Goal: Check status: Check status

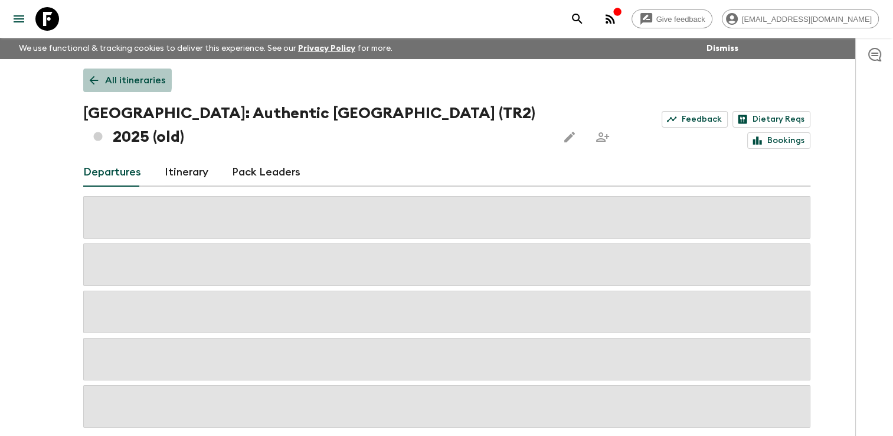
click at [100, 79] on link "All itineraries" at bounding box center [127, 80] width 89 height 24
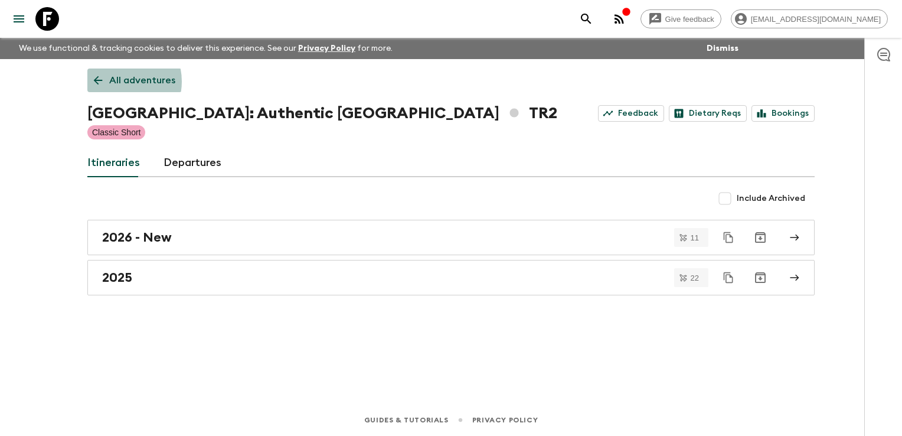
click at [116, 81] on p "All adventures" at bounding box center [142, 80] width 66 height 14
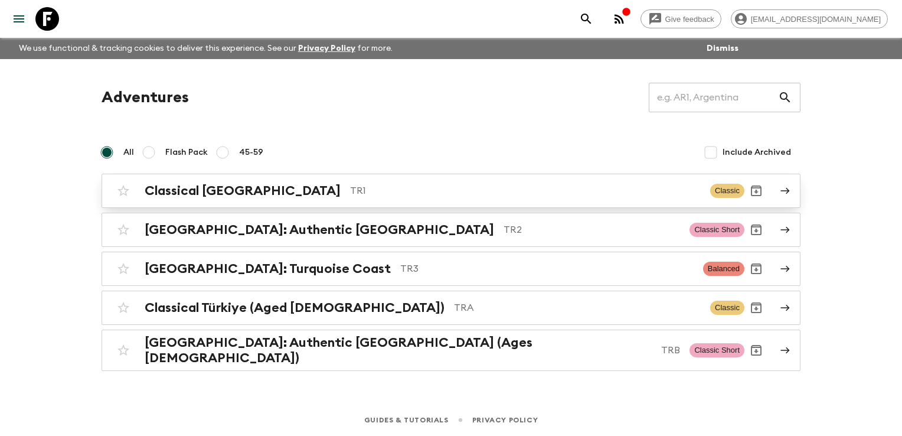
click at [141, 191] on div "Classical Türkiye TR1 Classic" at bounding box center [428, 191] width 633 height 24
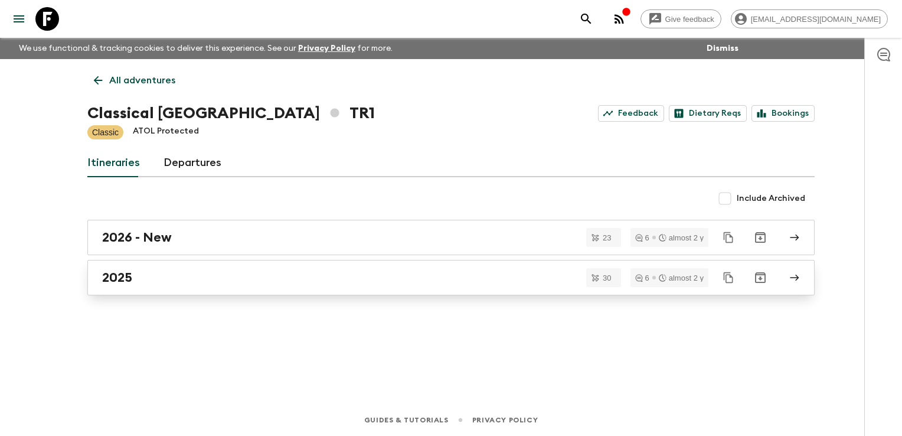
click at [152, 290] on link "2025" at bounding box center [450, 277] width 727 height 35
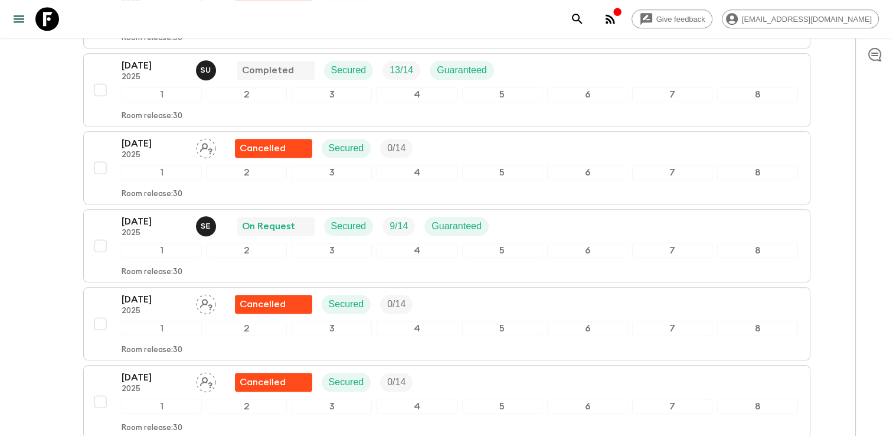
scroll to position [1181, 0]
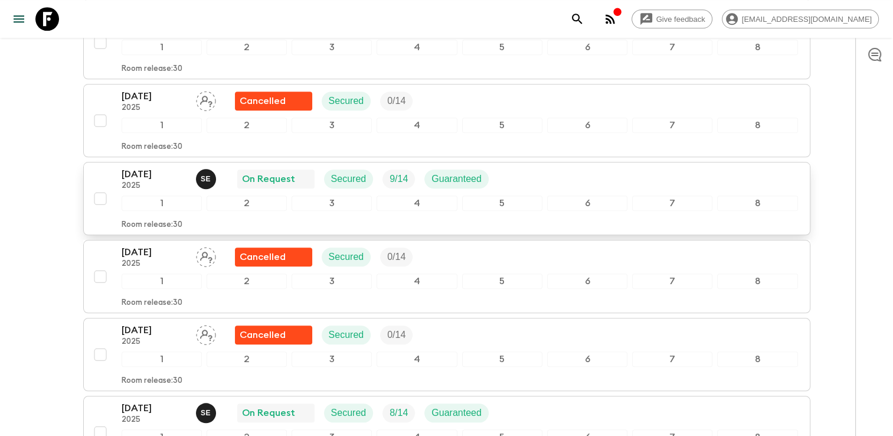
click at [535, 171] on div "[DATE] 2025 S E On Request Secured 9 / 14 Guaranteed" at bounding box center [460, 179] width 677 height 24
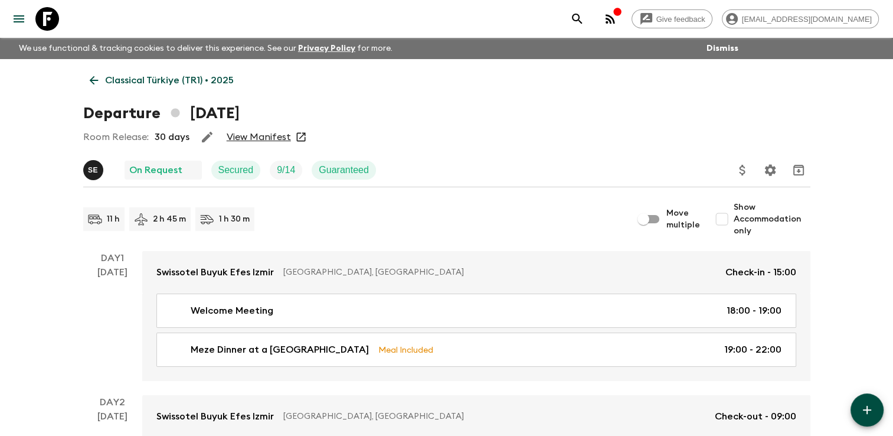
click at [272, 136] on link "View Manifest" at bounding box center [259, 137] width 64 height 12
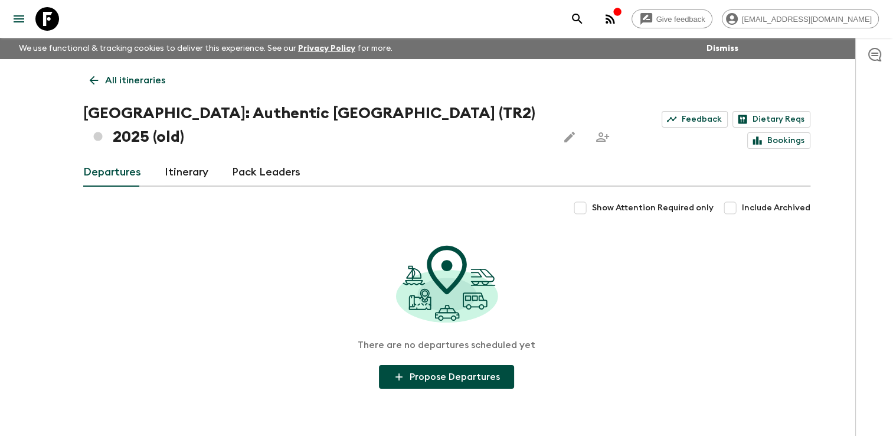
click at [106, 82] on p "All itineraries" at bounding box center [135, 80] width 60 height 14
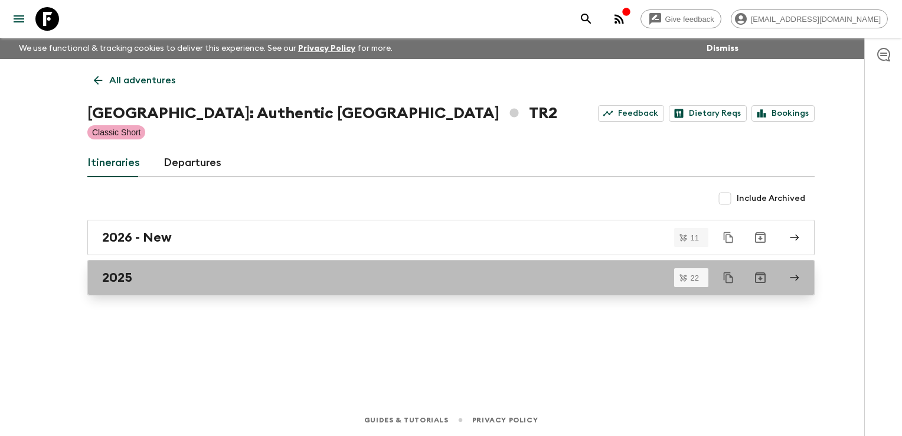
click at [149, 285] on div "2025" at bounding box center [439, 277] width 675 height 15
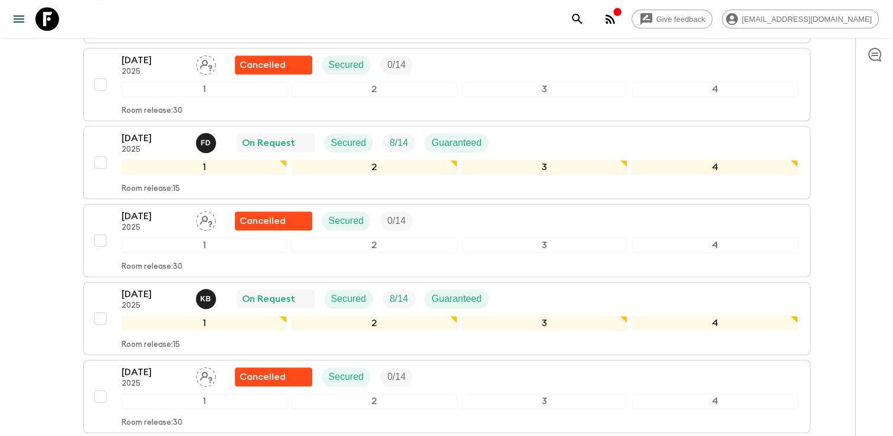
scroll to position [1240, 0]
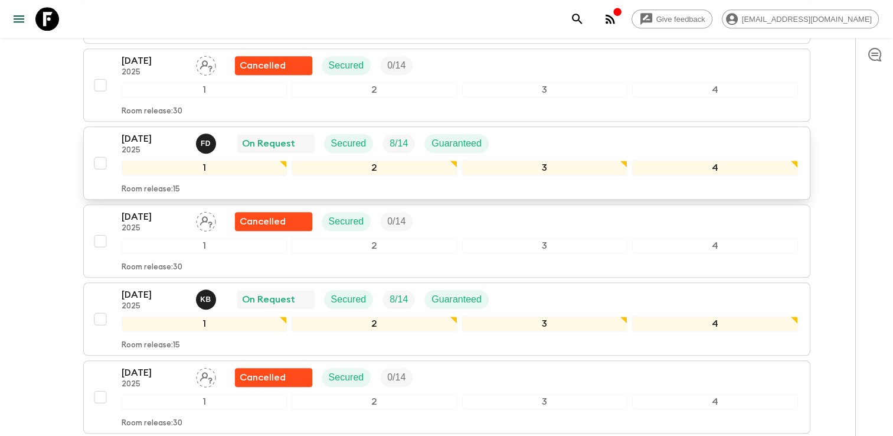
click at [153, 132] on p "[DATE]" at bounding box center [154, 139] width 65 height 14
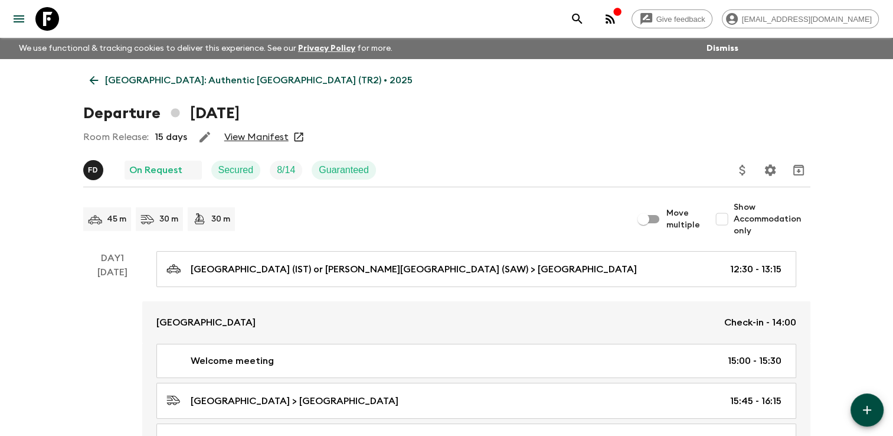
click at [259, 132] on div "Room Release: 15 days View Manifest" at bounding box center [446, 137] width 727 height 24
click at [255, 143] on div "Room Release: 15 days View Manifest" at bounding box center [446, 137] width 727 height 24
click at [254, 140] on link "View Manifest" at bounding box center [256, 137] width 64 height 12
